Goal: Task Accomplishment & Management: Use online tool/utility

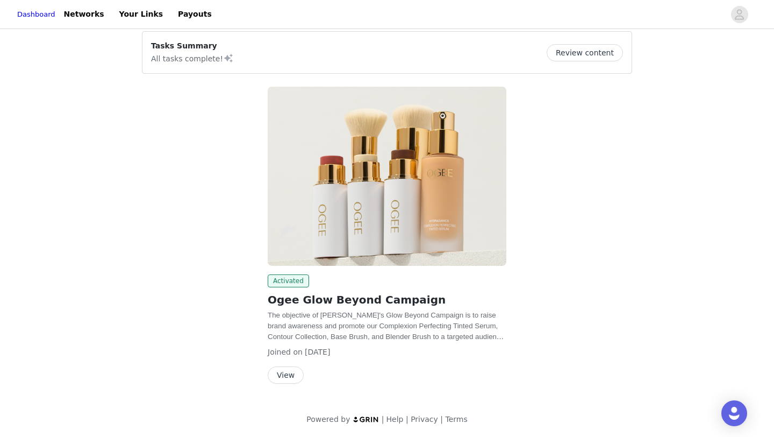
scroll to position [10, 0]
click at [289, 373] on button "View" at bounding box center [286, 373] width 36 height 17
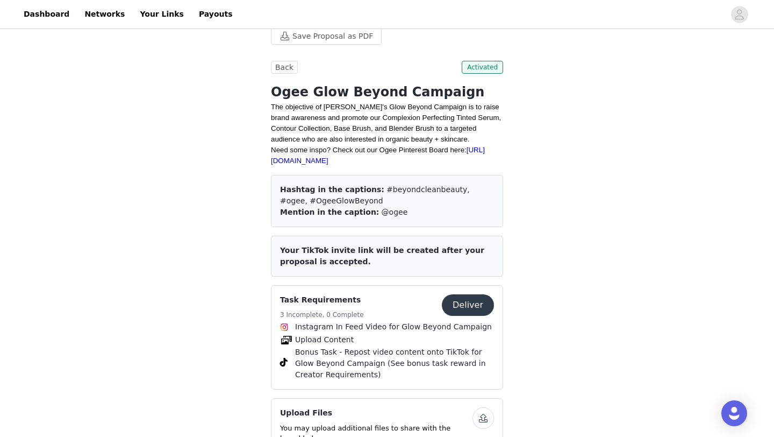
scroll to position [275, 0]
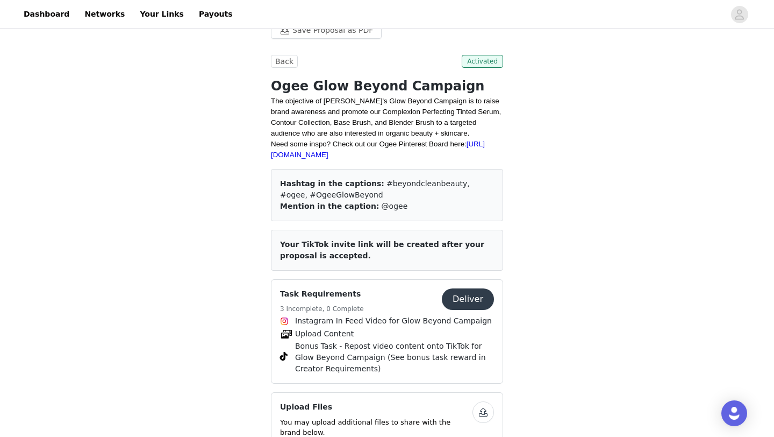
click at [474, 296] on button "Deliver" at bounding box center [468, 299] width 52 height 22
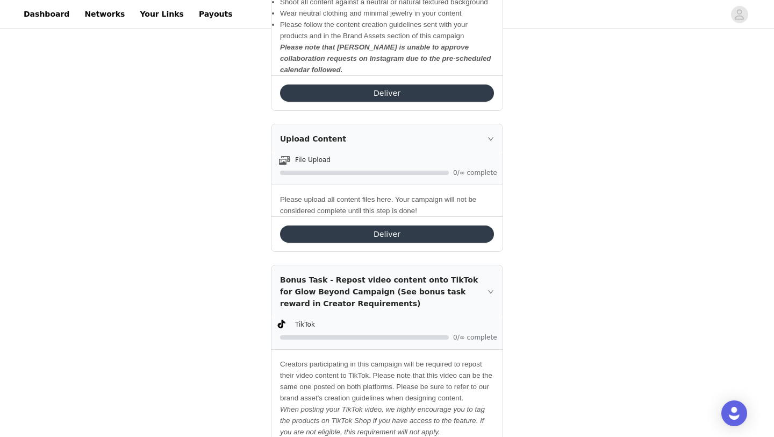
scroll to position [780, 0]
